Goal: Information Seeking & Learning: Understand process/instructions

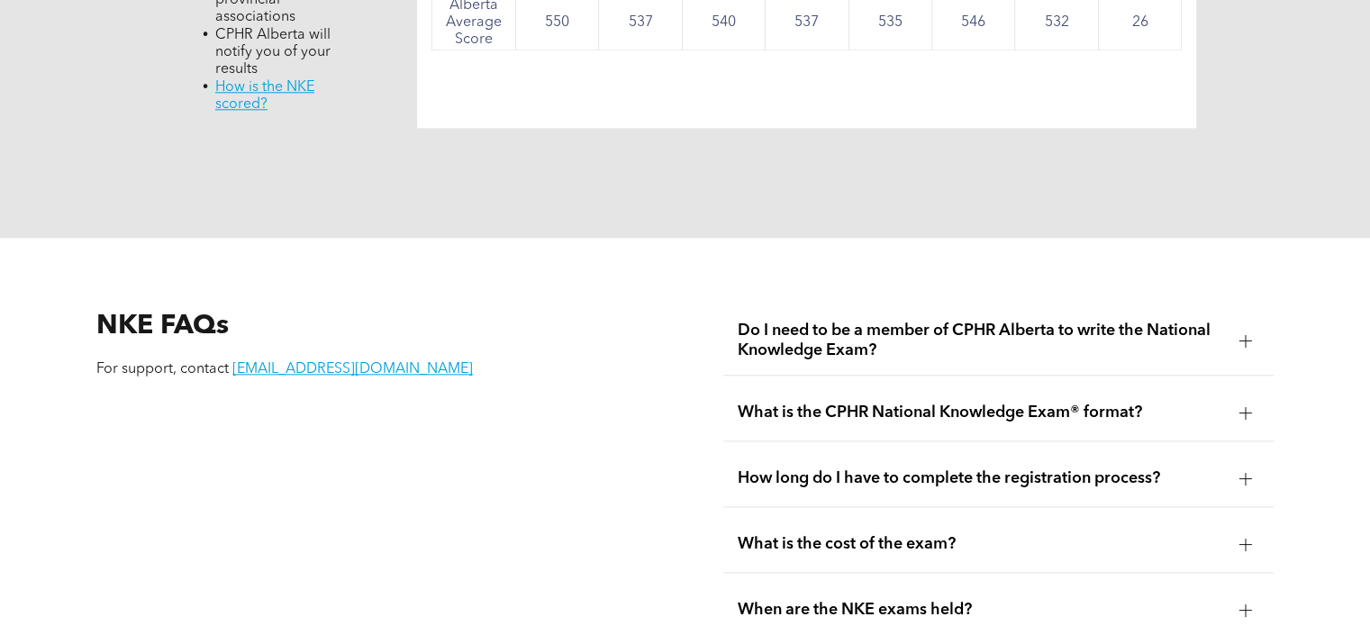
scroll to position [2252, 0]
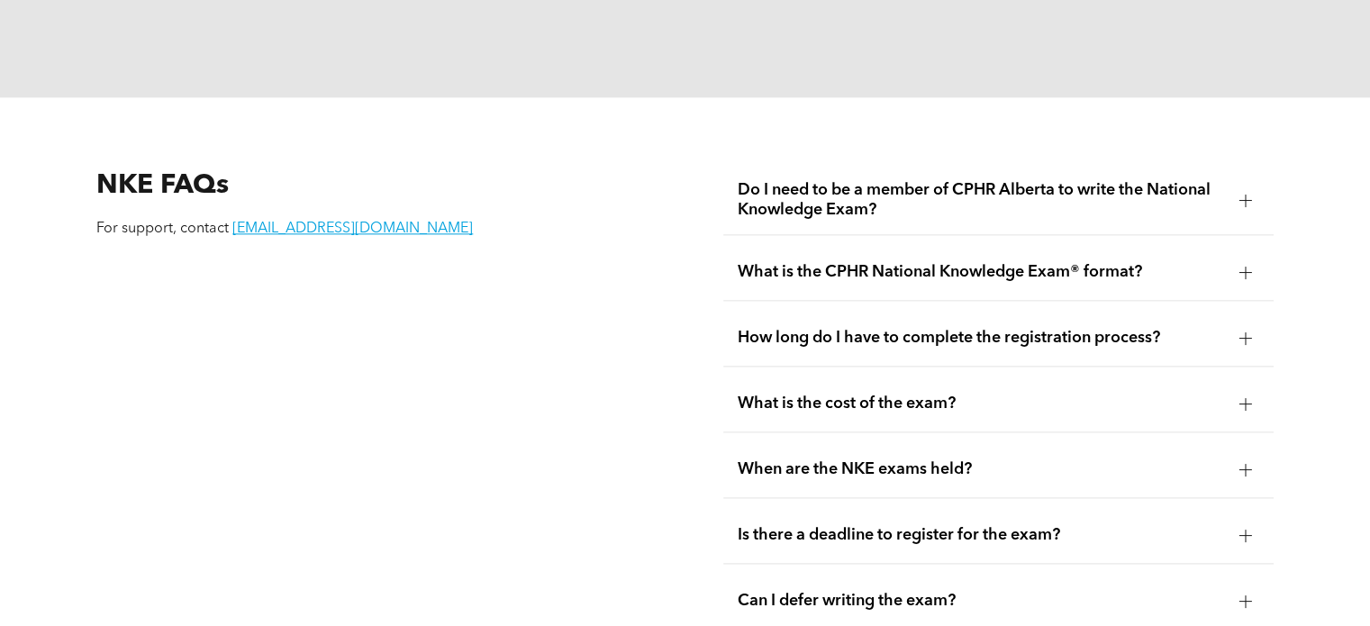
click at [1054, 180] on span "Do I need to be a member of CPHR Alberta to write the National Knowledge Exam?" at bounding box center [981, 200] width 486 height 40
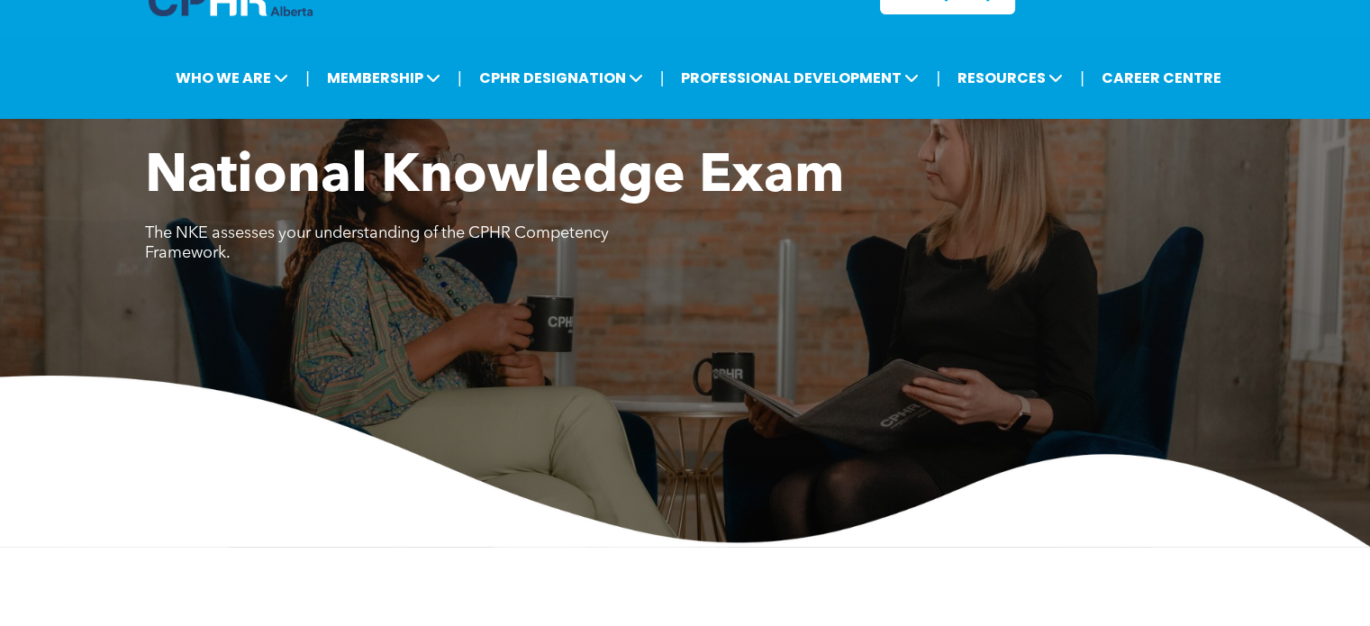
scroll to position [0, 0]
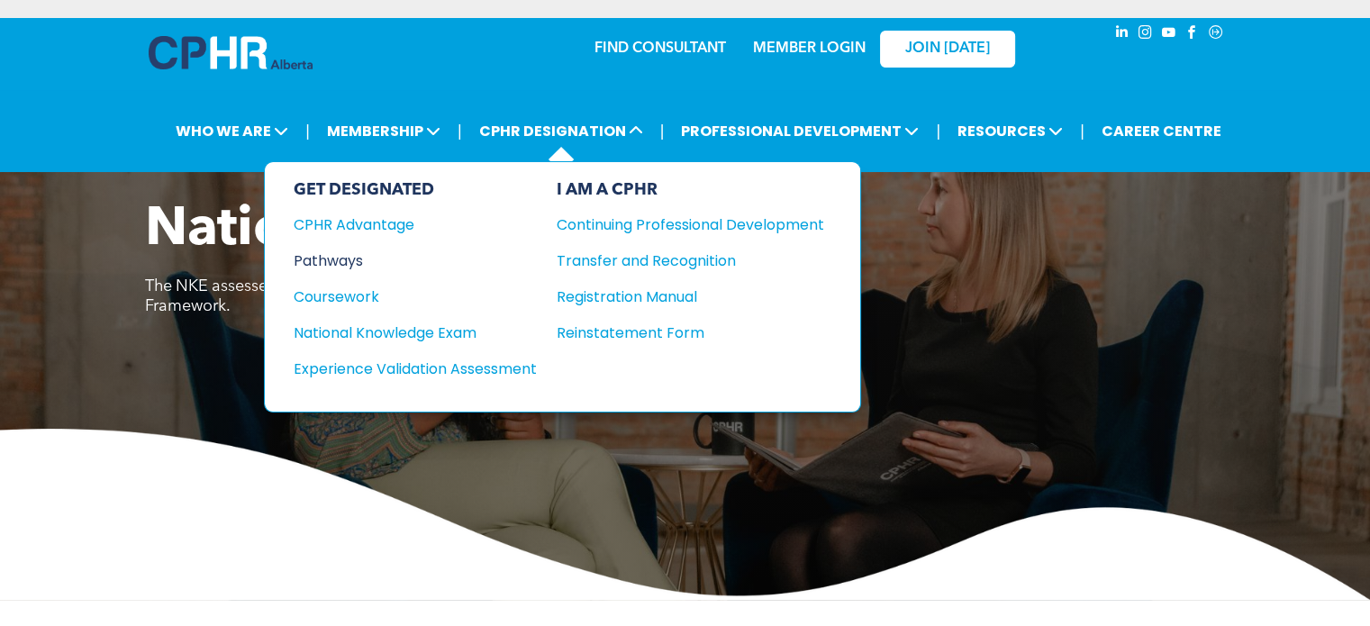
click at [345, 256] on div "Pathways" at bounding box center [403, 260] width 219 height 23
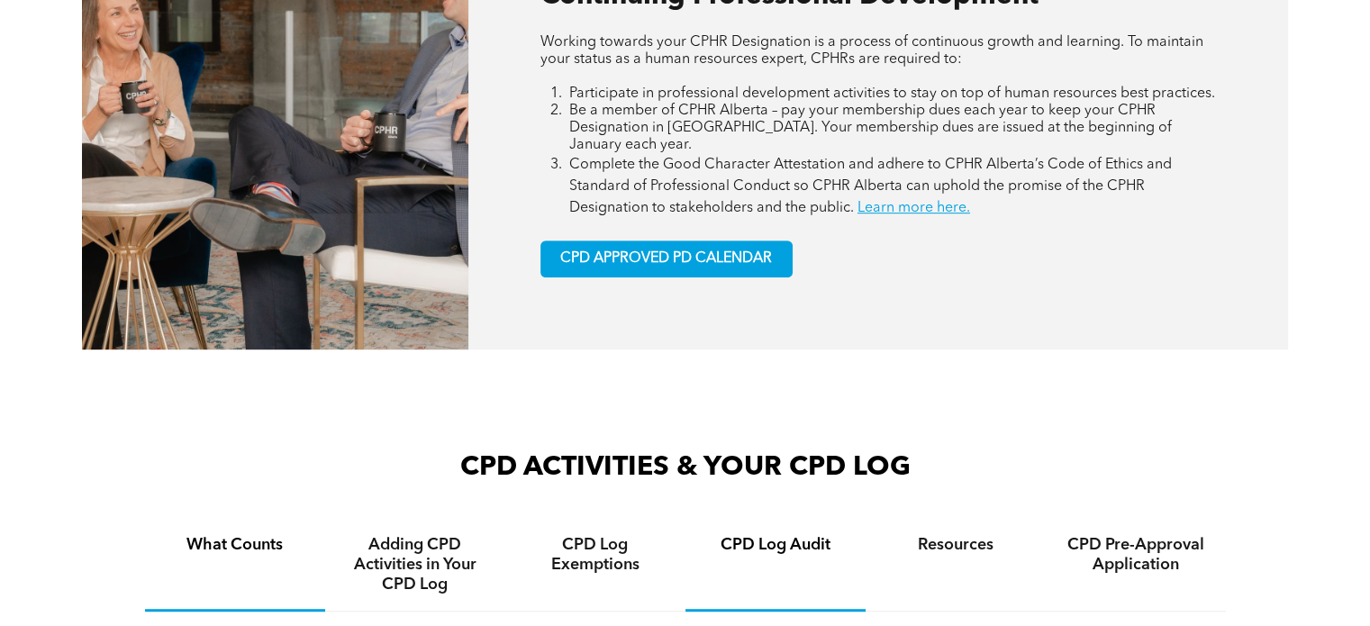
scroll to position [811, 0]
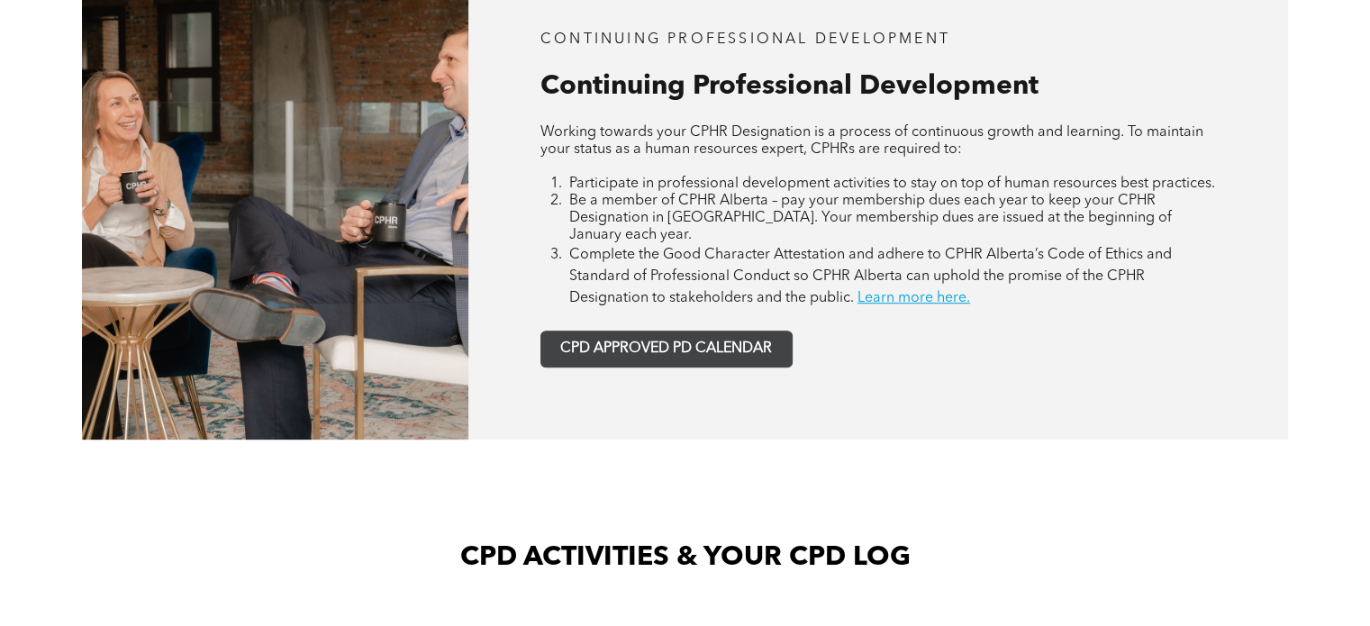
click at [717, 331] on link "CPD APPROVED PD CALENDAR" at bounding box center [666, 349] width 252 height 37
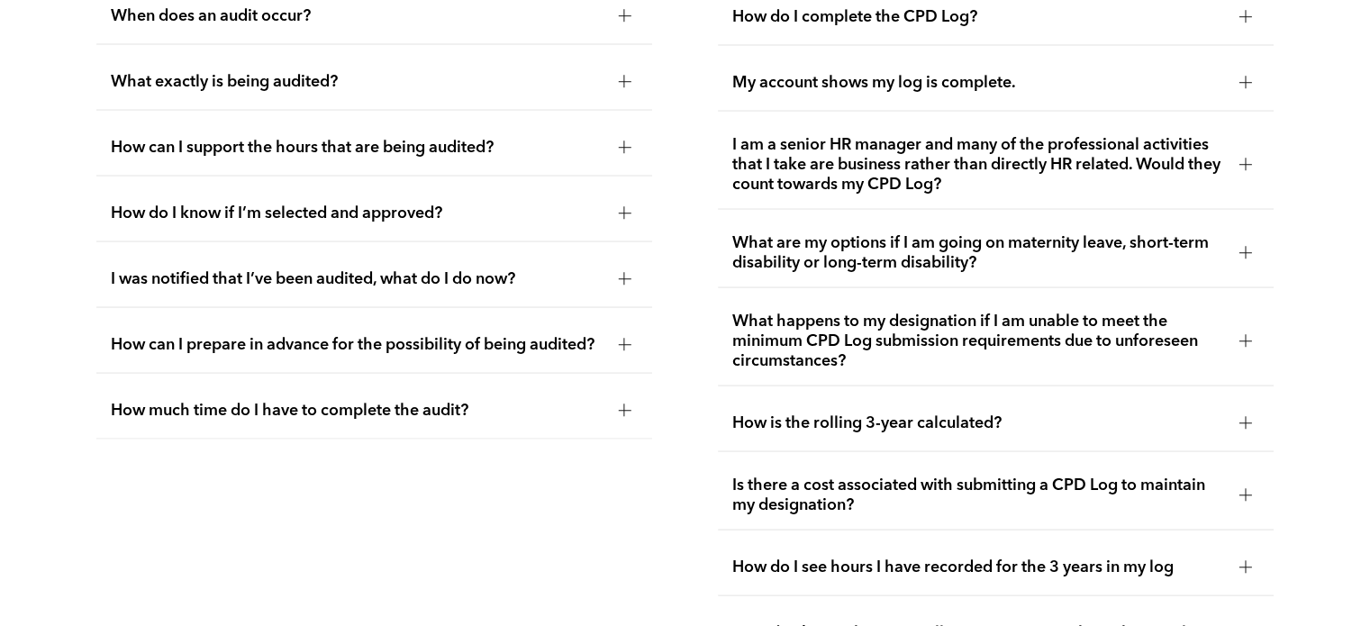
scroll to position [3507, 0]
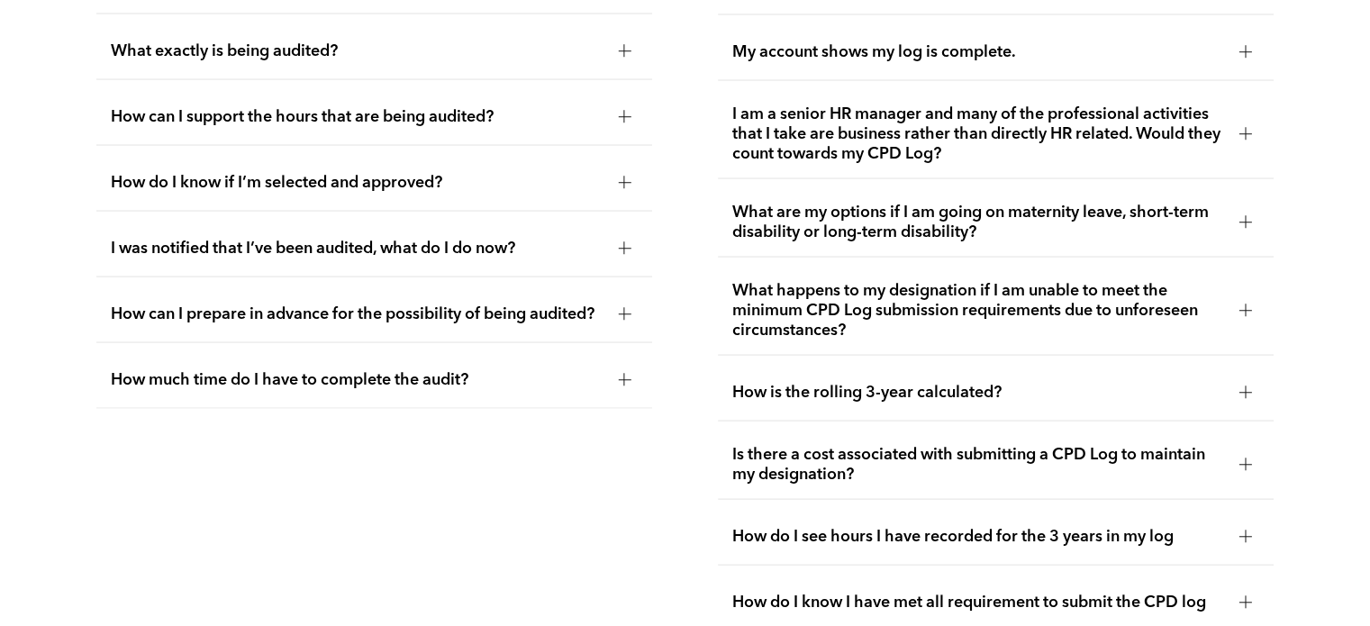
click at [1059, 203] on span "What are my options if I am going on maternity leave, short-term disability or …" at bounding box center [978, 223] width 493 height 40
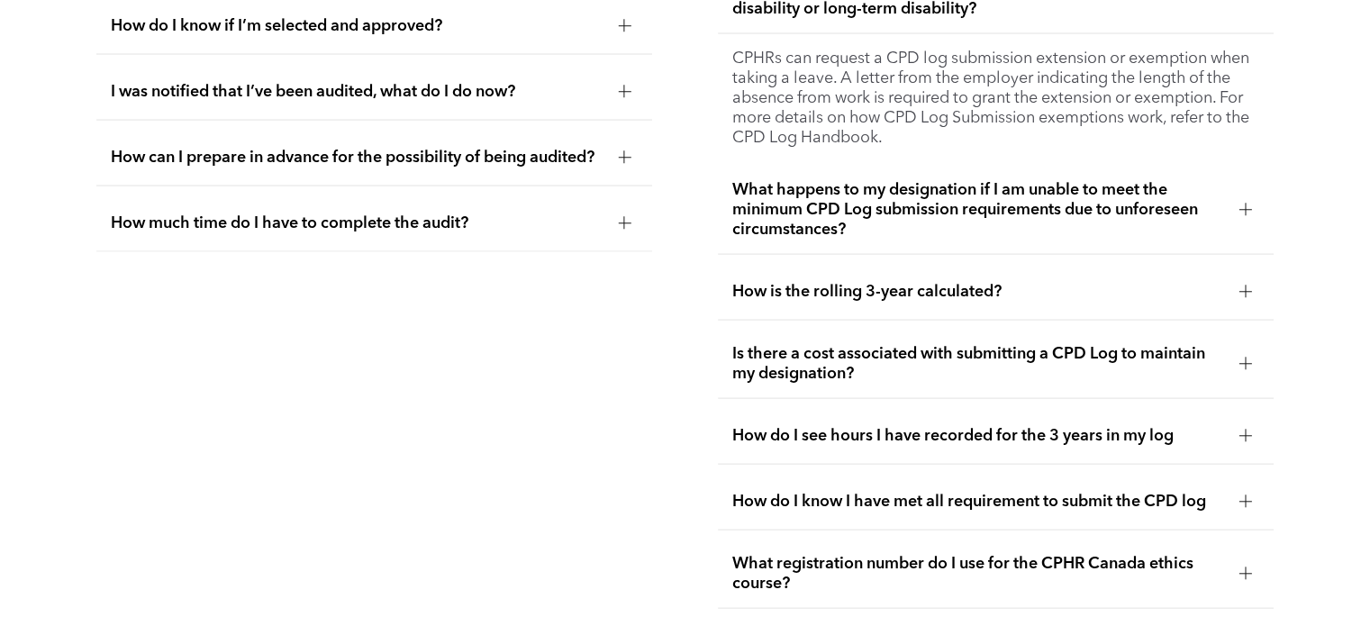
scroll to position [3777, 0]
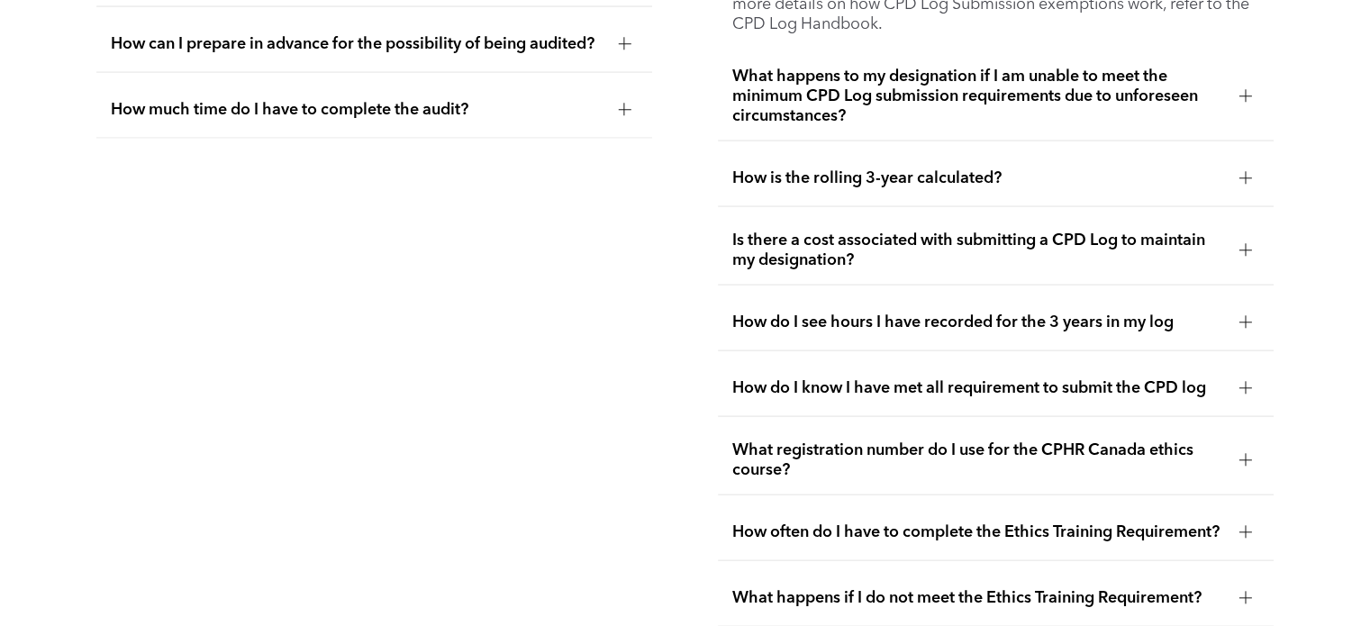
click at [965, 377] on div "How do I know I have met all requirement to submit the CPD log" at bounding box center [996, 388] width 556 height 57
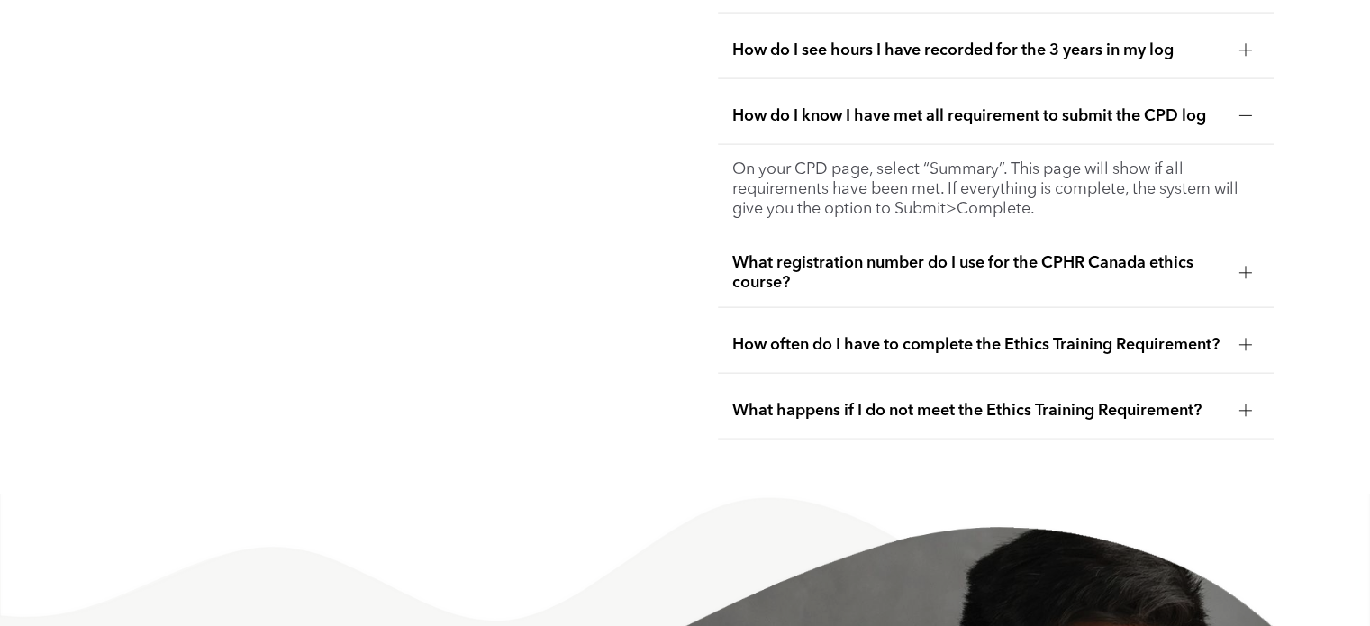
scroll to position [3957, 0]
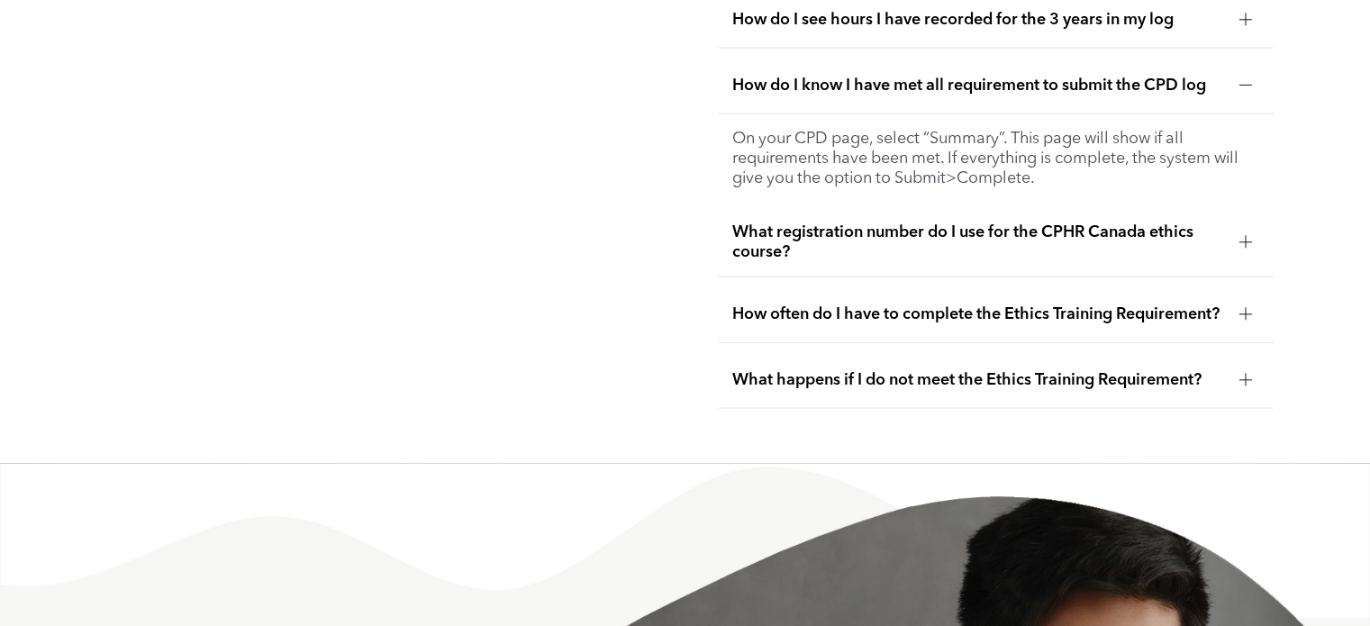
click at [998, 304] on span "How often do I have to complete the Ethics Training Requirement?" at bounding box center [978, 314] width 493 height 20
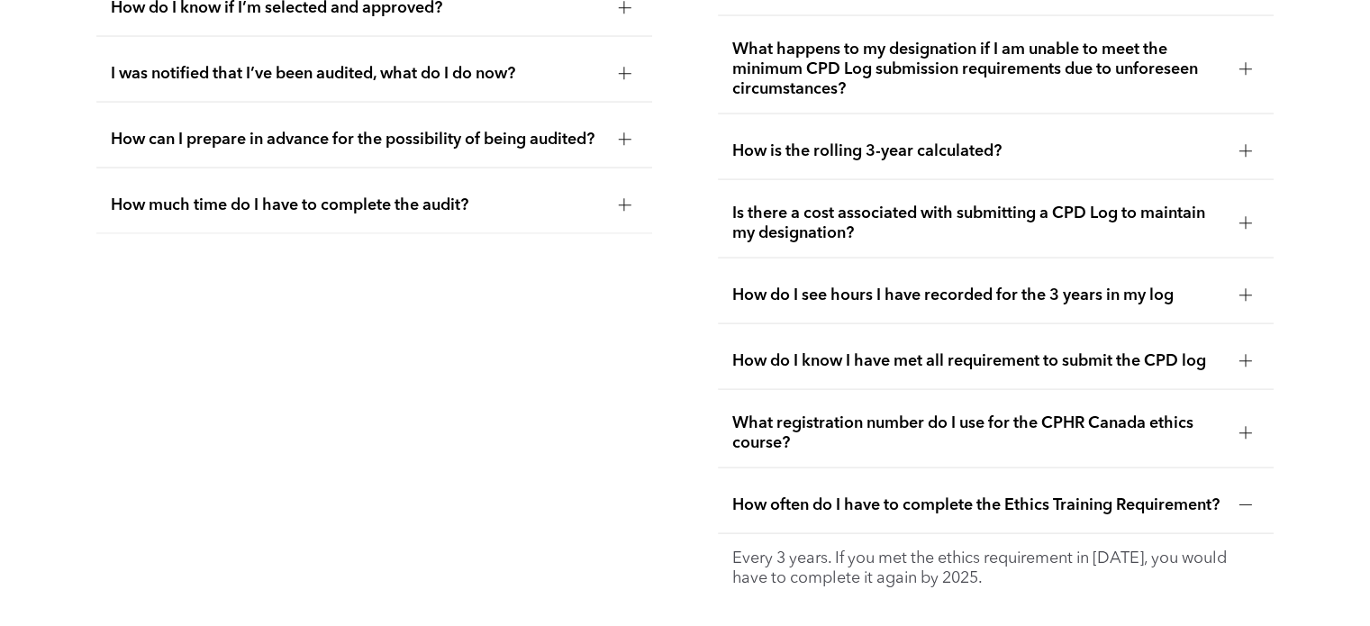
scroll to position [3507, 0]
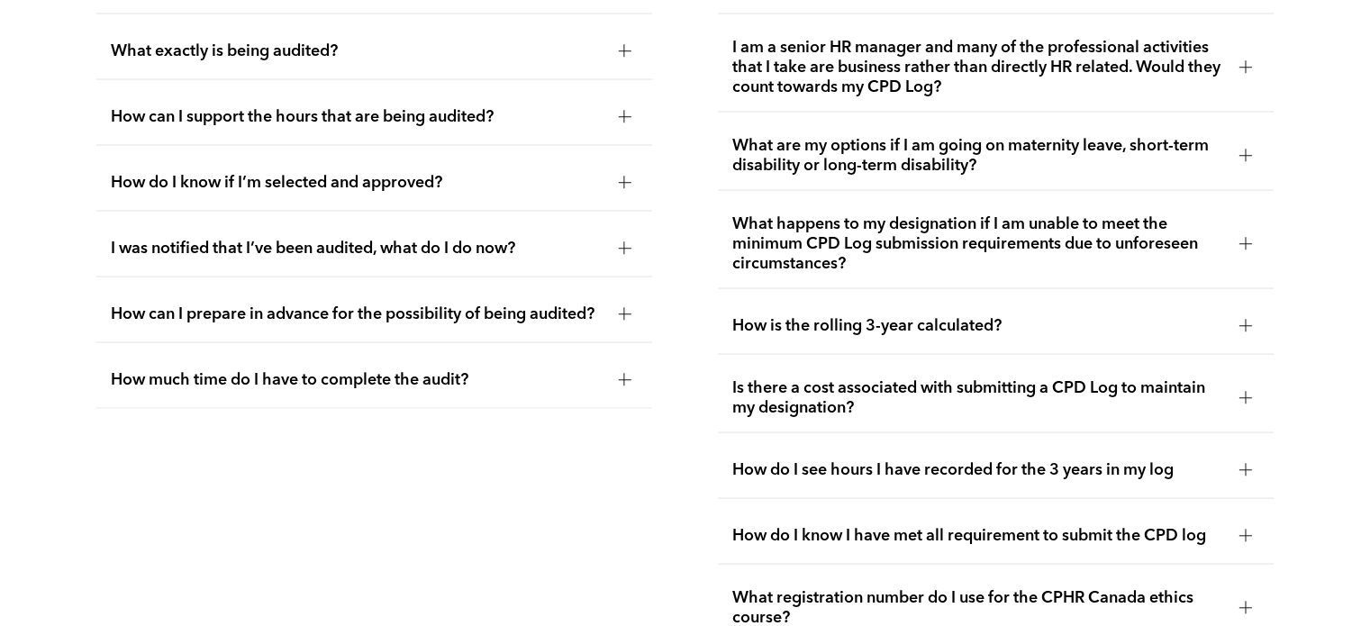
click at [508, 107] on span "How can I support the hours that are being audited?" at bounding box center [357, 117] width 493 height 20
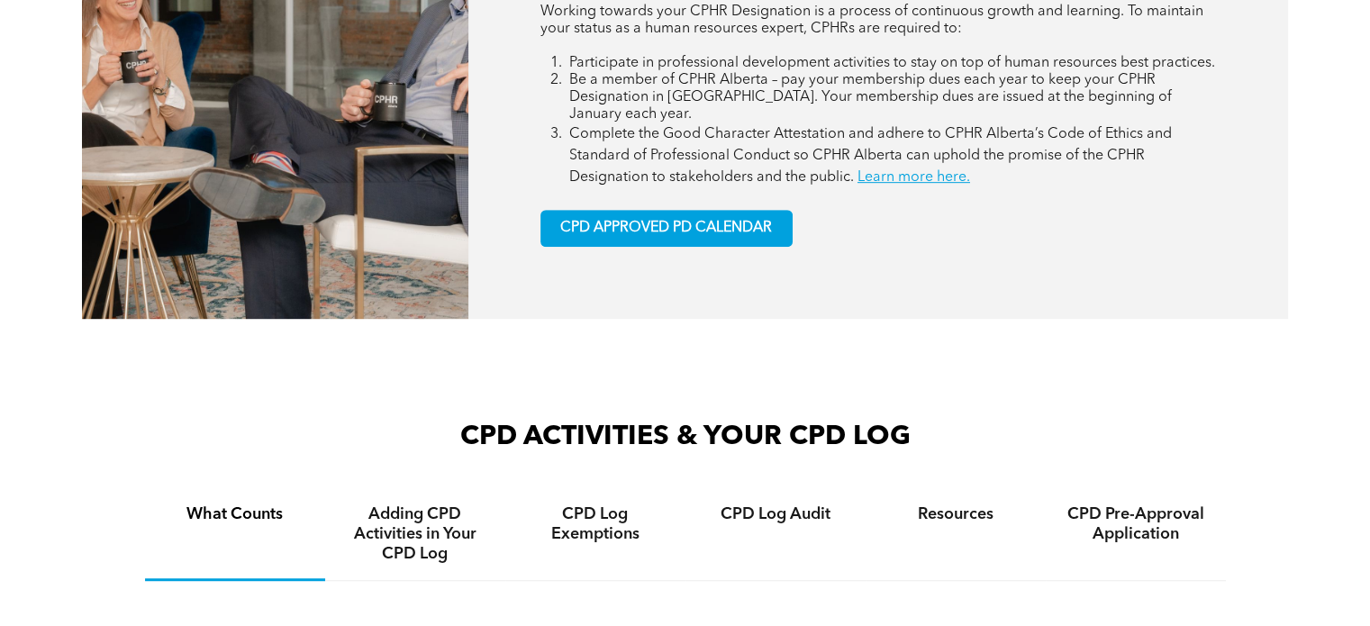
scroll to position [637, 0]
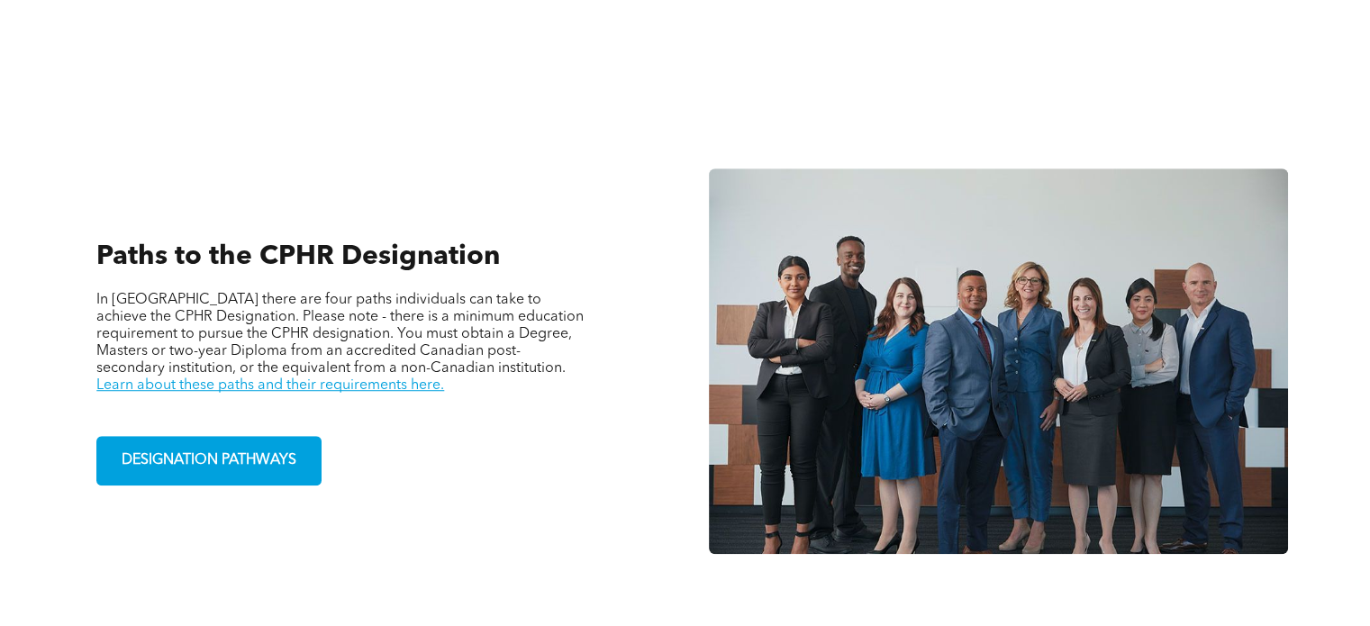
scroll to position [1261, 0]
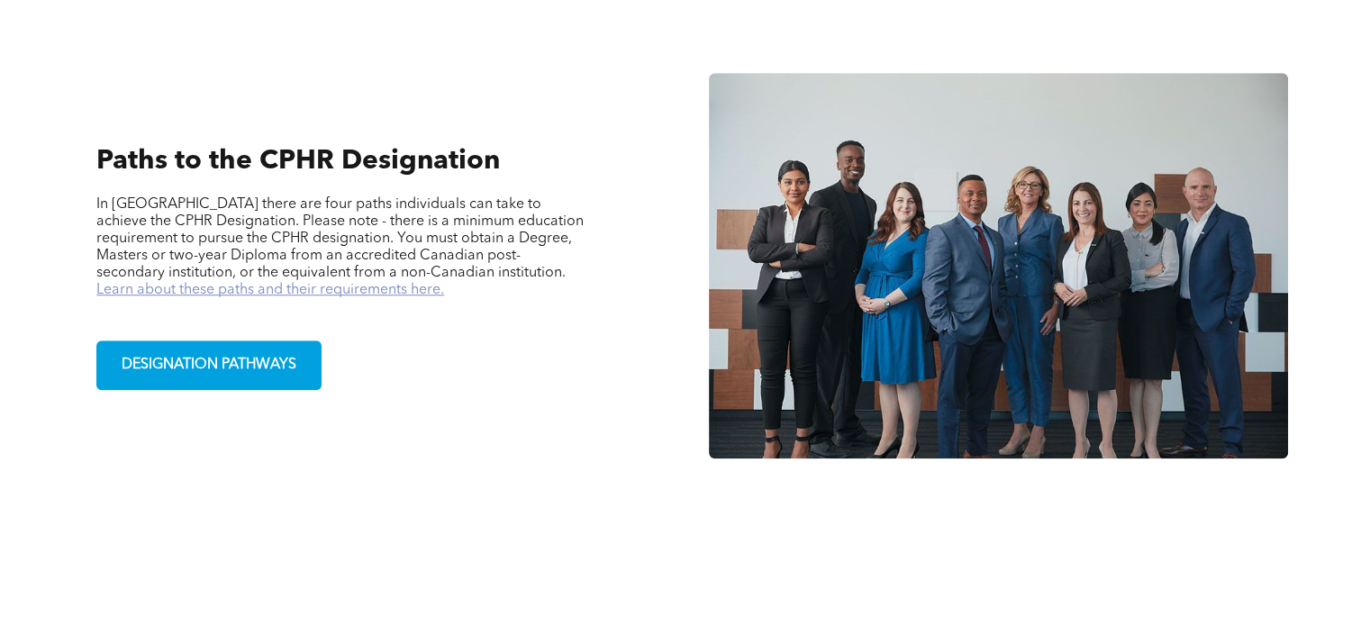
click at [444, 283] on link "Learn about these paths and their requirements here." at bounding box center [270, 290] width 348 height 14
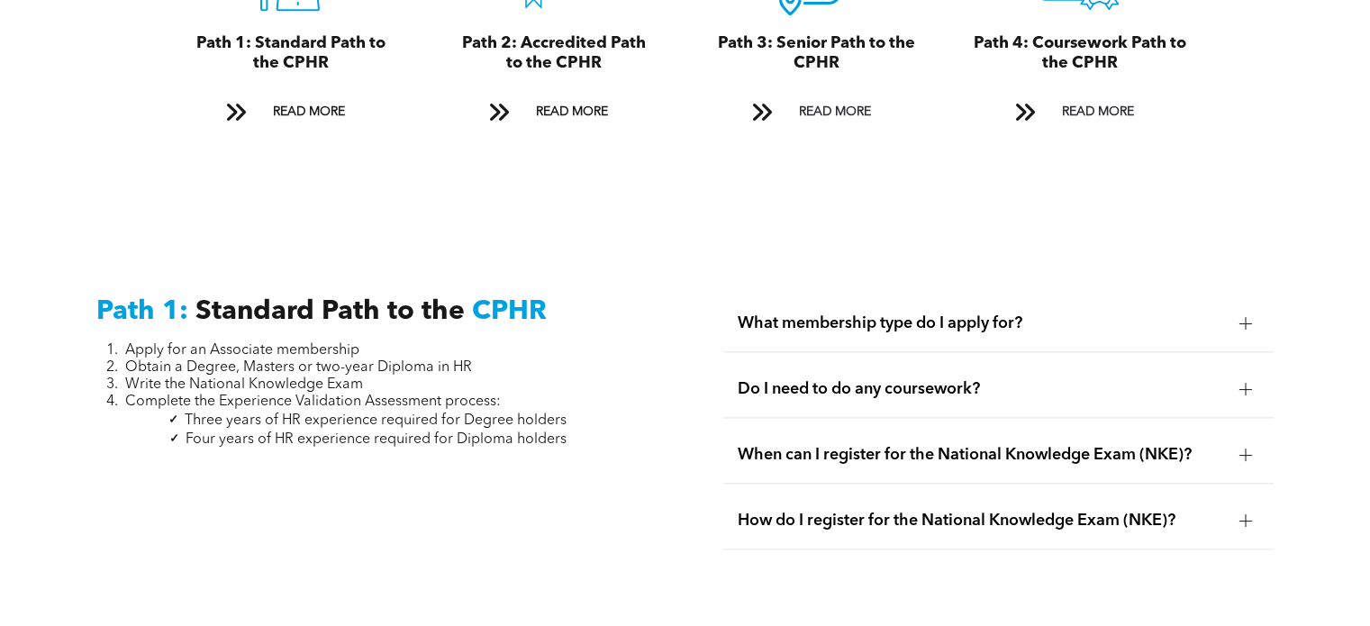
scroll to position [2252, 0]
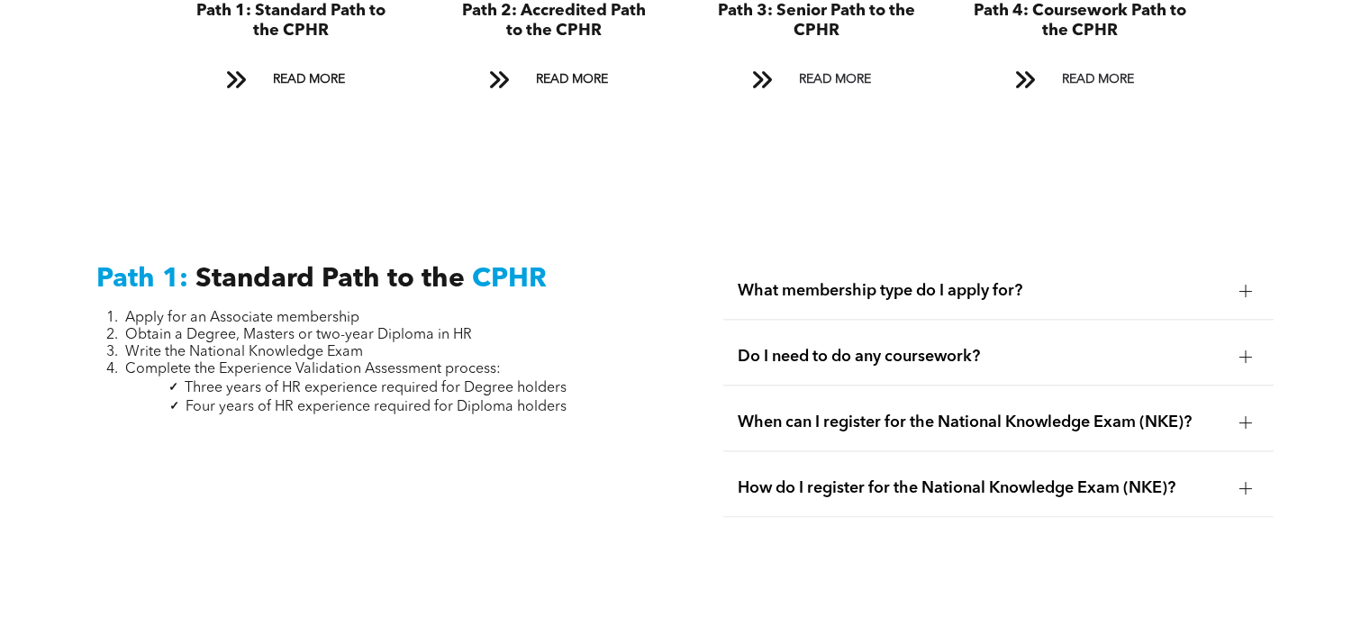
click at [848, 263] on div "What membership type do I apply for?" at bounding box center [997, 291] width 549 height 57
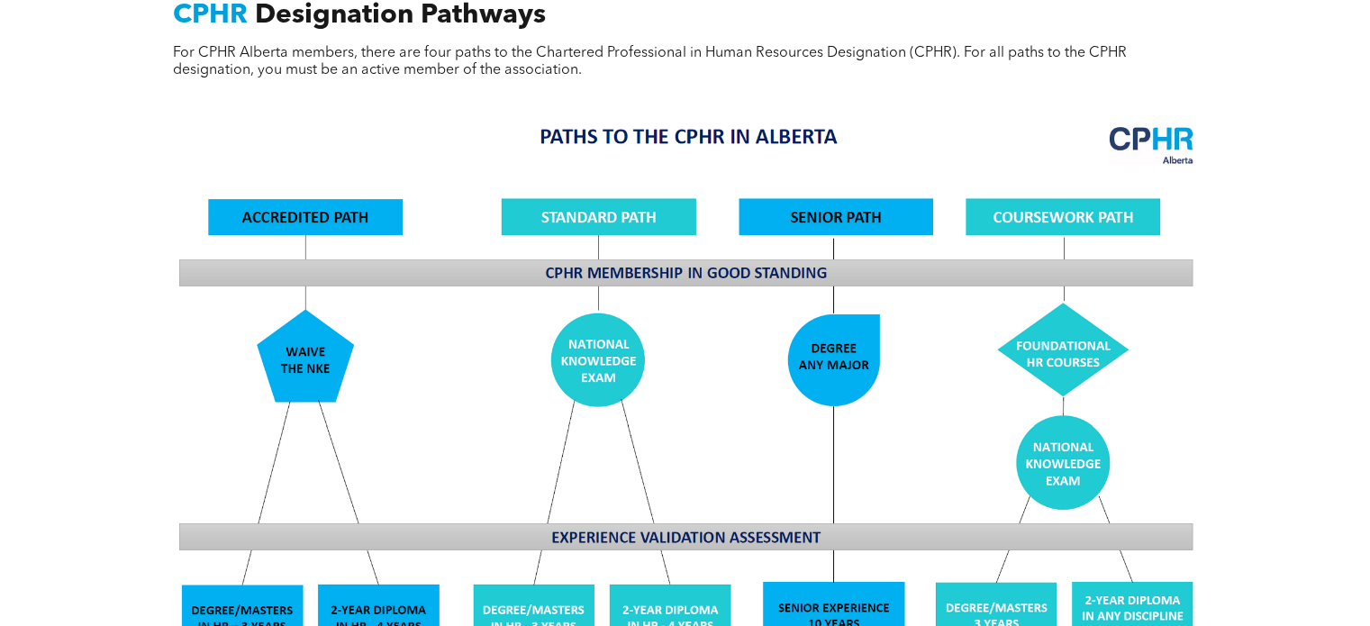
scroll to position [1441, 0]
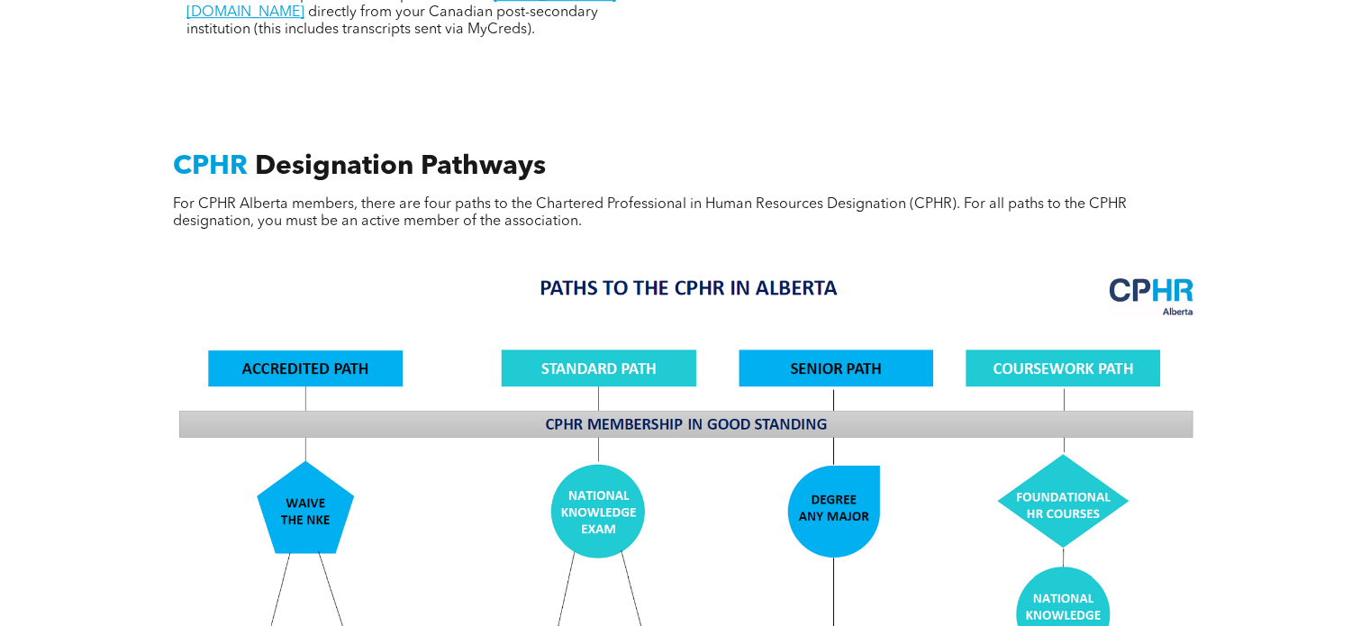
scroll to position [1351, 0]
